Goal: Information Seeking & Learning: Learn about a topic

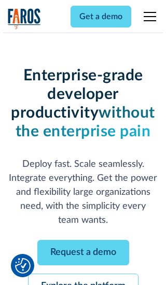
scroll to position [110, 0]
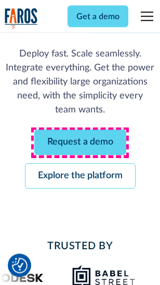
click at [80, 143] on link "Request a demo" at bounding box center [80, 142] width 92 height 25
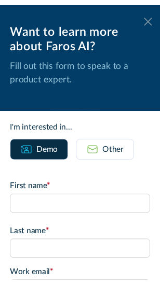
scroll to position [0, 0]
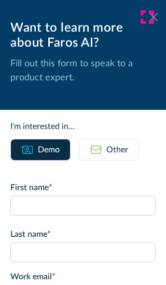
click at [149, 17] on icon at bounding box center [153, 17] width 8 height 8
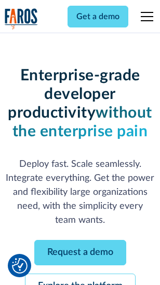
scroll to position [144, 0]
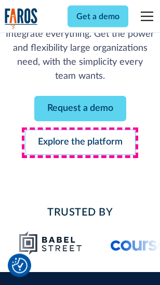
click at [80, 143] on link "Explore the platform" at bounding box center [80, 142] width 110 height 25
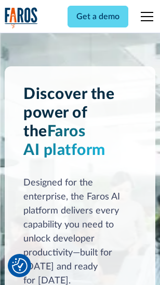
scroll to position [7899, 0]
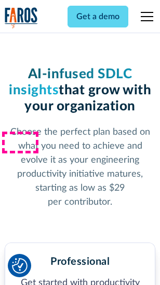
scroll to position [1644, 0]
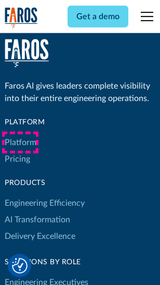
click at [20, 143] on link "Platform" at bounding box center [21, 142] width 32 height 17
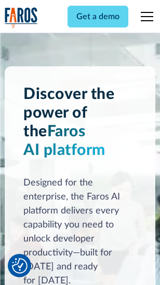
scroll to position [8232, 0]
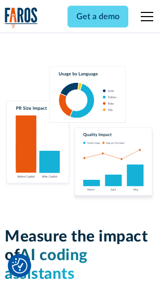
scroll to position [6474, 0]
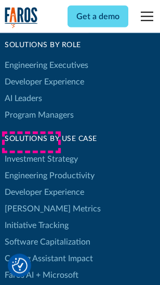
click at [31, 201] on link "[PERSON_NAME] Metrics" at bounding box center [53, 209] width 96 height 17
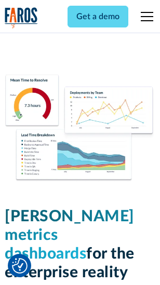
scroll to position [4591, 0]
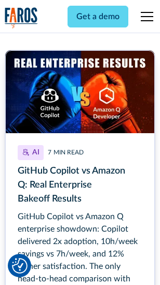
scroll to position [4748, 0]
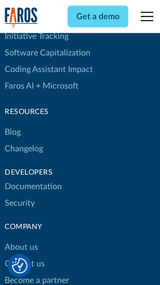
click at [24, 143] on link "Changelog" at bounding box center [24, 149] width 38 height 17
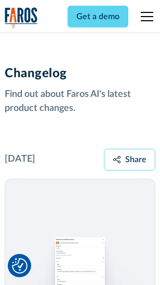
scroll to position [12716, 0]
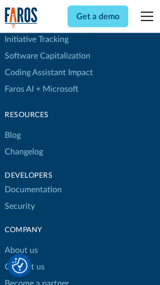
click at [21, 242] on link "About us" at bounding box center [21, 250] width 33 height 17
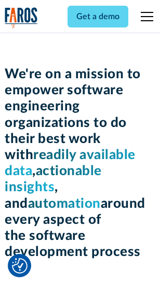
scroll to position [3586, 0]
